Goal: Navigation & Orientation: Find specific page/section

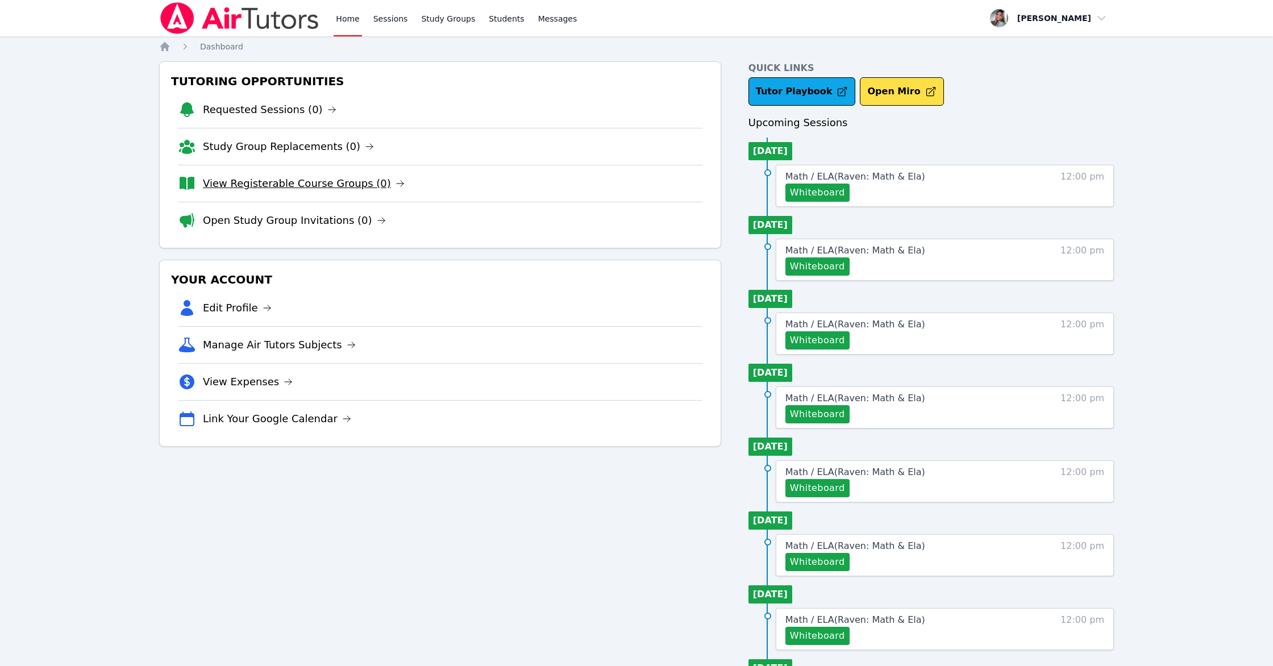
click at [305, 182] on link "View Registerable Course Groups (0)" at bounding box center [304, 184] width 202 height 16
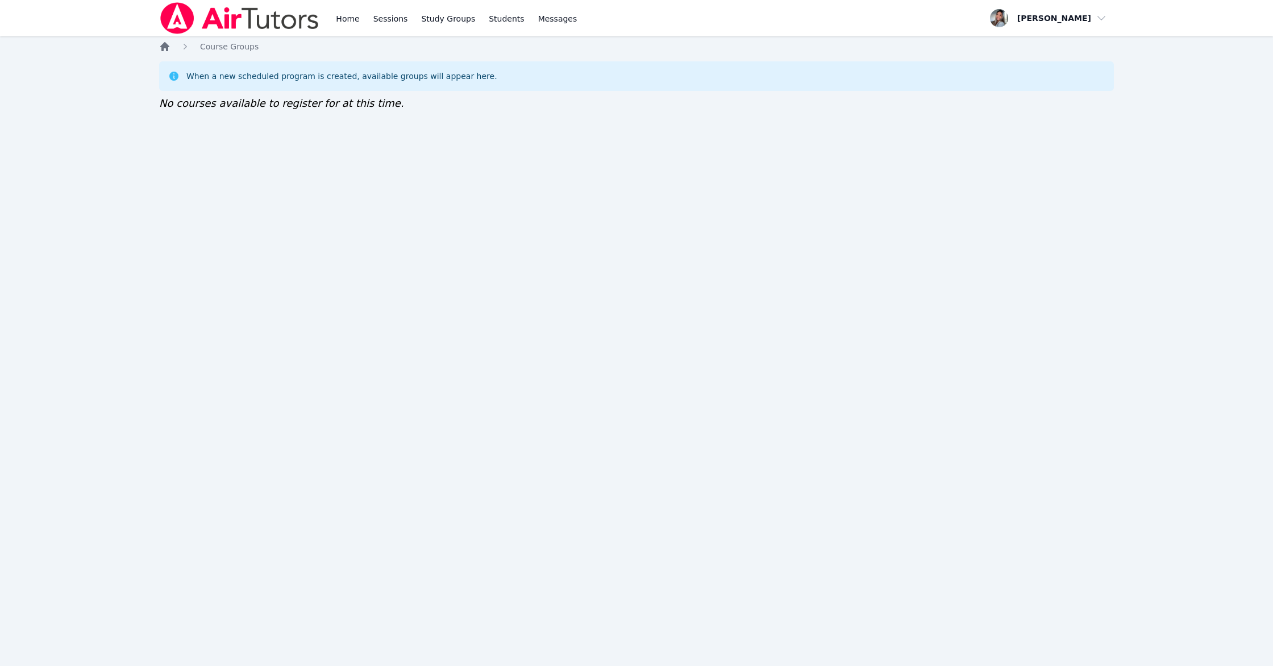
click at [164, 51] on icon "Breadcrumb" at bounding box center [164, 46] width 11 height 11
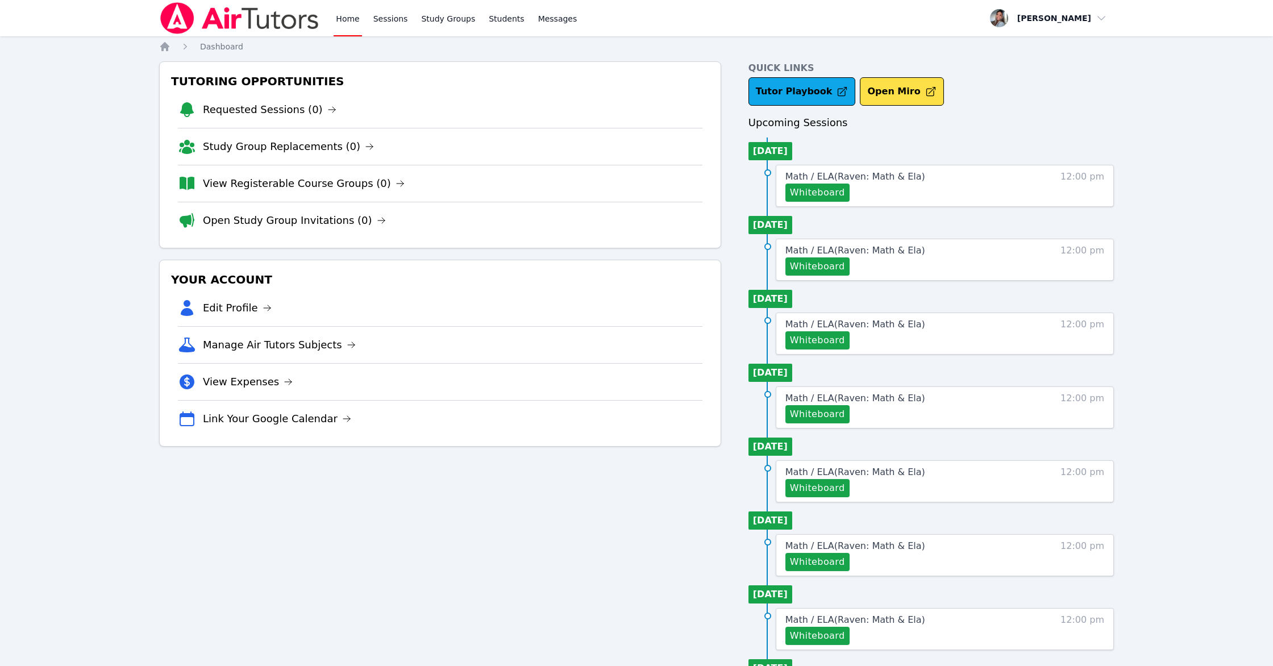
click at [268, 226] on link "Open Study Group Invitations (0)" at bounding box center [294, 220] width 183 height 16
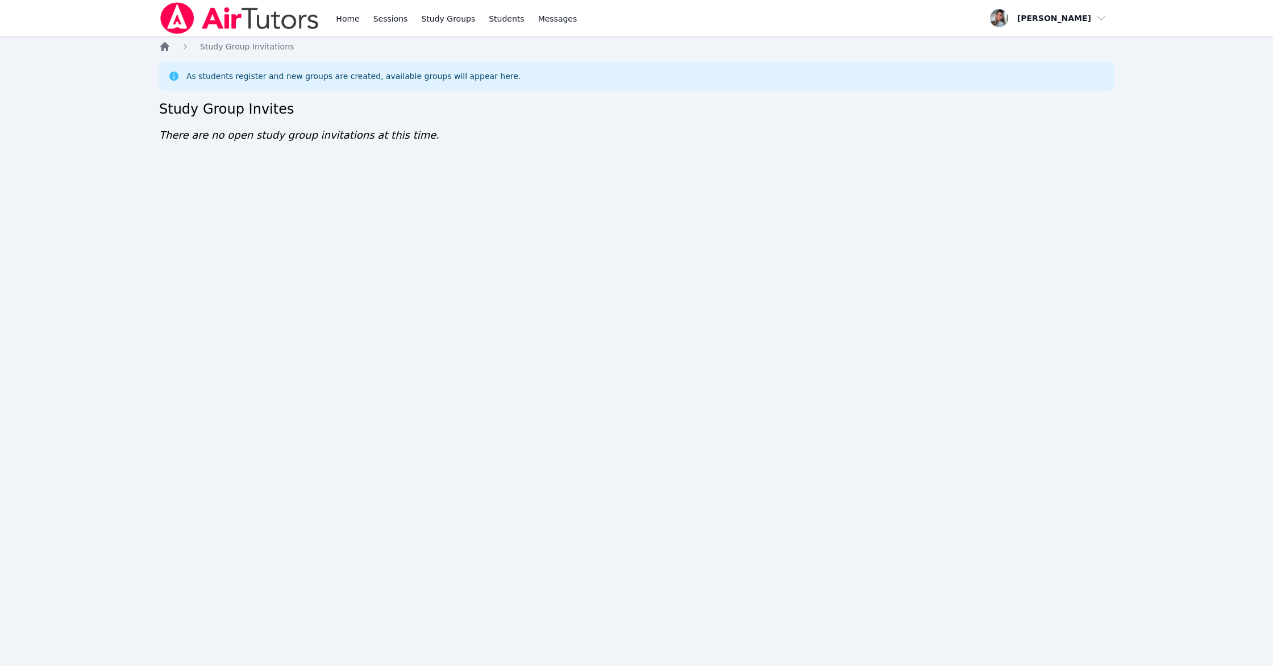
click at [167, 46] on icon "Breadcrumb" at bounding box center [164, 46] width 9 height 9
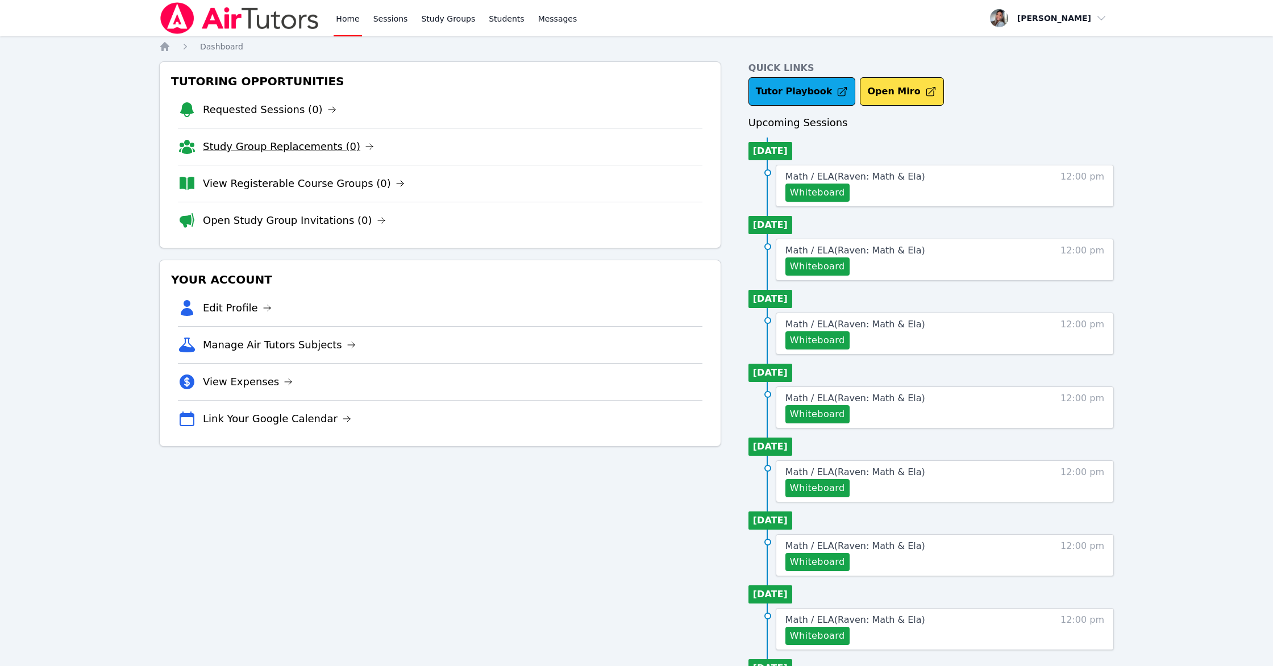
click at [337, 152] on link "Study Group Replacements (0)" at bounding box center [288, 147] width 171 height 16
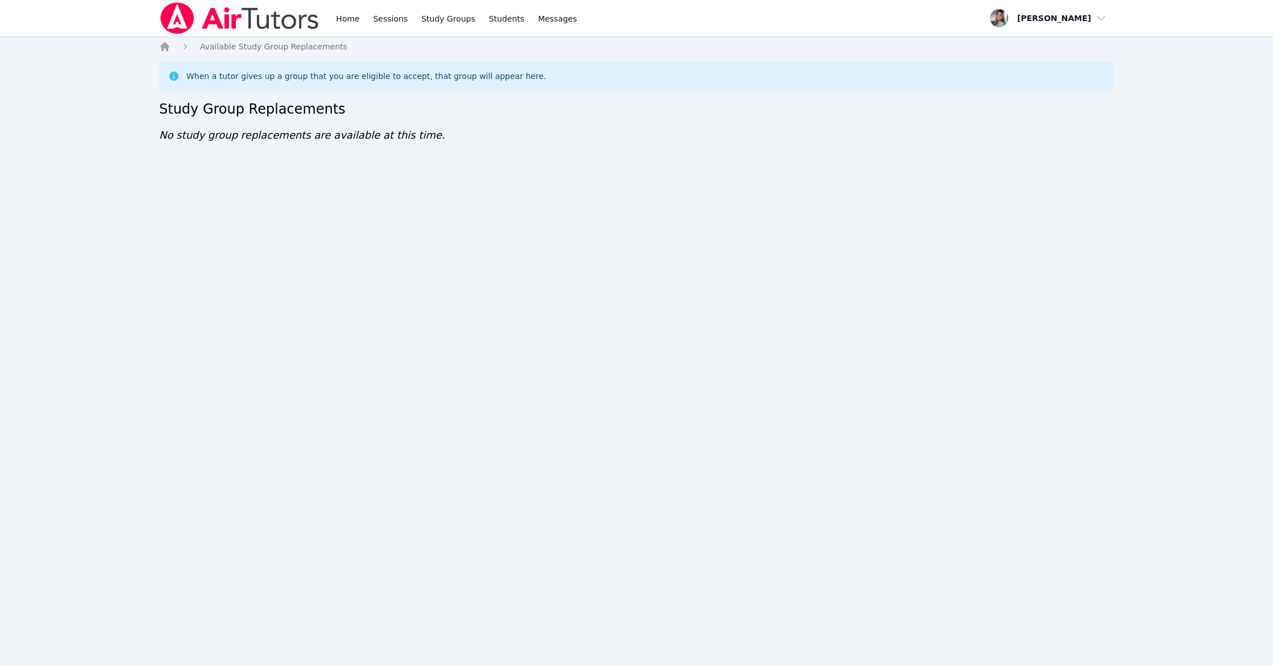
click at [164, 53] on div "Home Available Study Group Replacements When a tutor gives up a group that you …" at bounding box center [636, 103] width 954 height 125
click at [169, 40] on div "Home Sessions Study Groups Students Messages Open user menu [PERSON_NAME] Open …" at bounding box center [636, 333] width 1273 height 666
click at [166, 43] on icon "Breadcrumb" at bounding box center [164, 46] width 11 height 11
